Goal: Information Seeking & Learning: Find specific fact

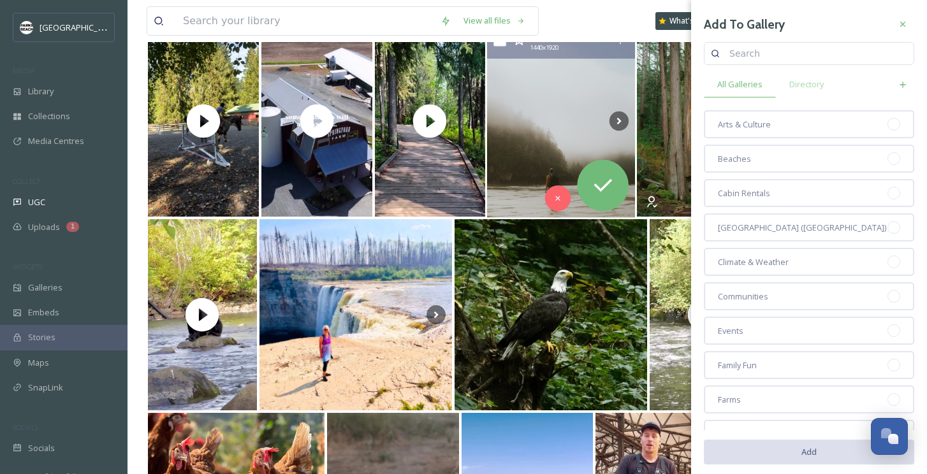
scroll to position [1693, 0]
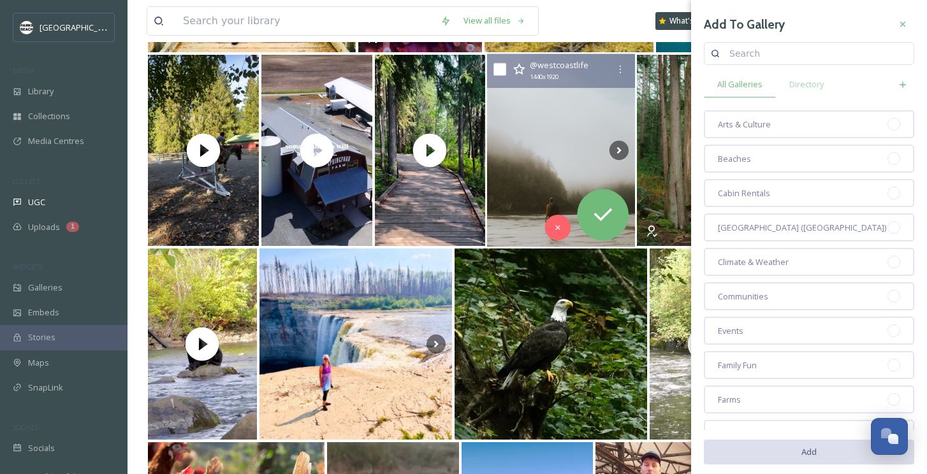
click at [544, 121] on img at bounding box center [561, 150] width 148 height 193
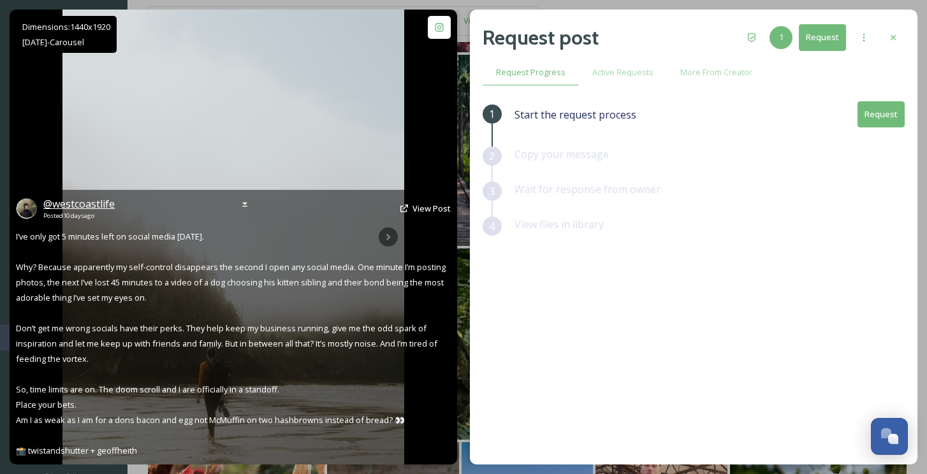
click at [92, 202] on span "@ westcoastlife" at bounding box center [78, 204] width 71 height 14
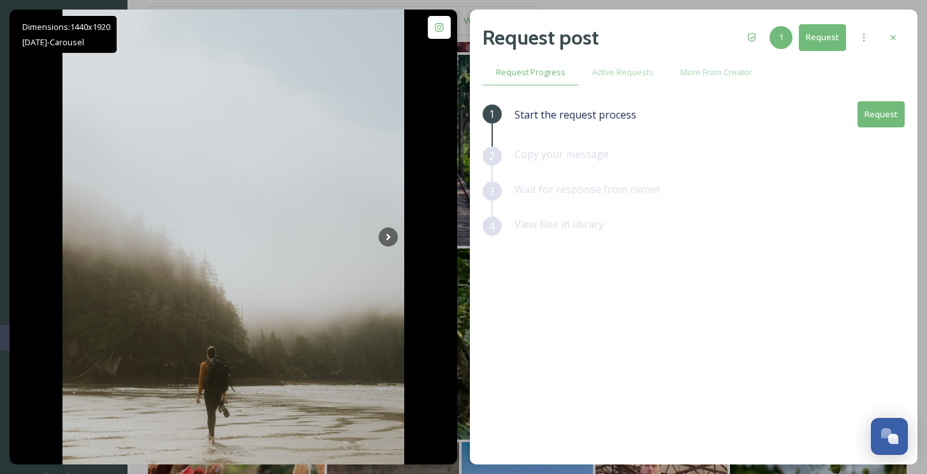
click at [462, 1] on div "Dimensions: 1440 x [DATE] - Carousel @ westcoastlife Posted [DATE] View Post I’…" at bounding box center [463, 237] width 927 height 474
click at [886, 34] on div at bounding box center [893, 37] width 23 height 23
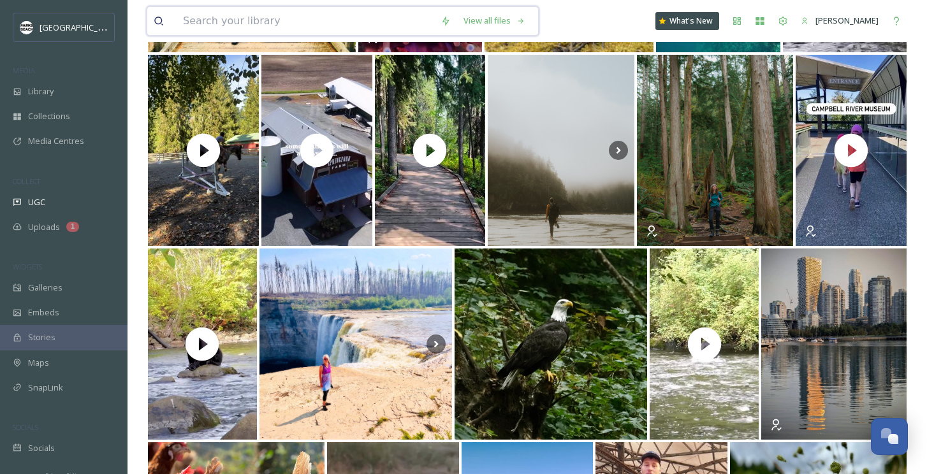
click at [238, 26] on input at bounding box center [306, 21] width 258 height 28
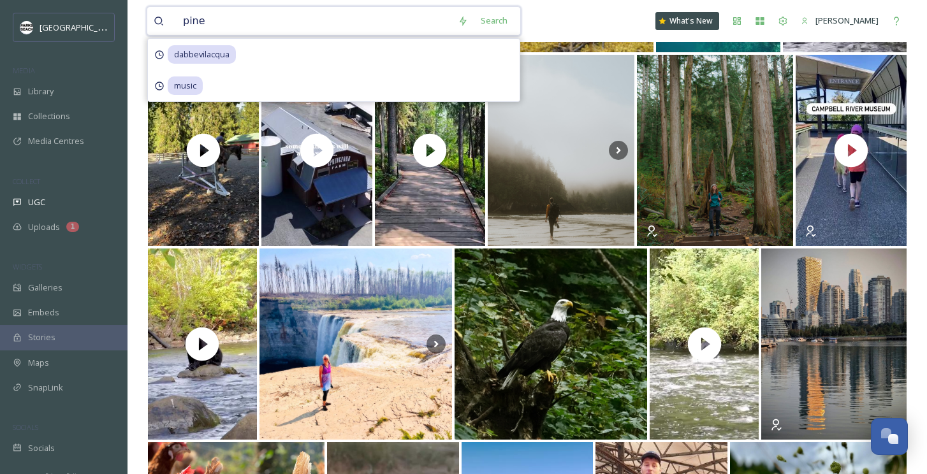
type input "pines"
